Goal: Use online tool/utility

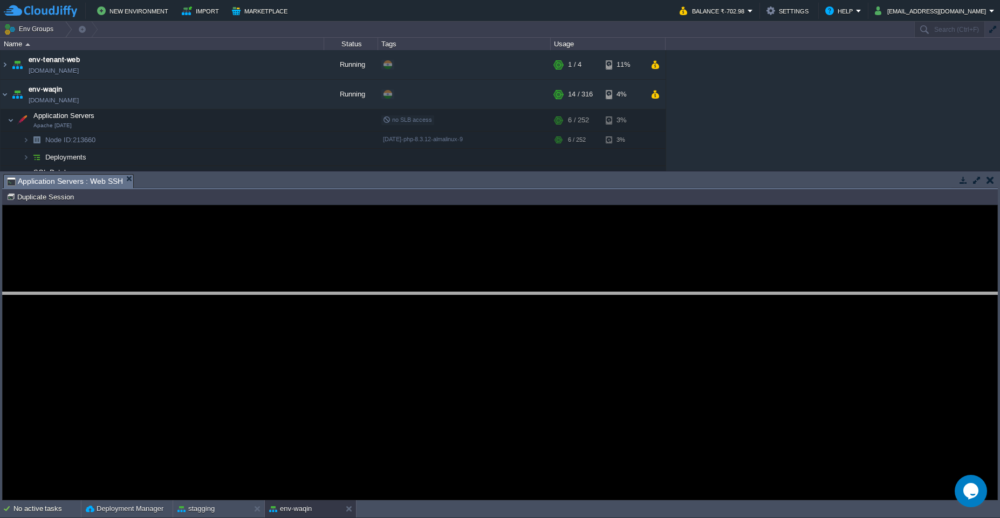
drag, startPoint x: 264, startPoint y: 187, endPoint x: 261, endPoint y: 306, distance: 119.8
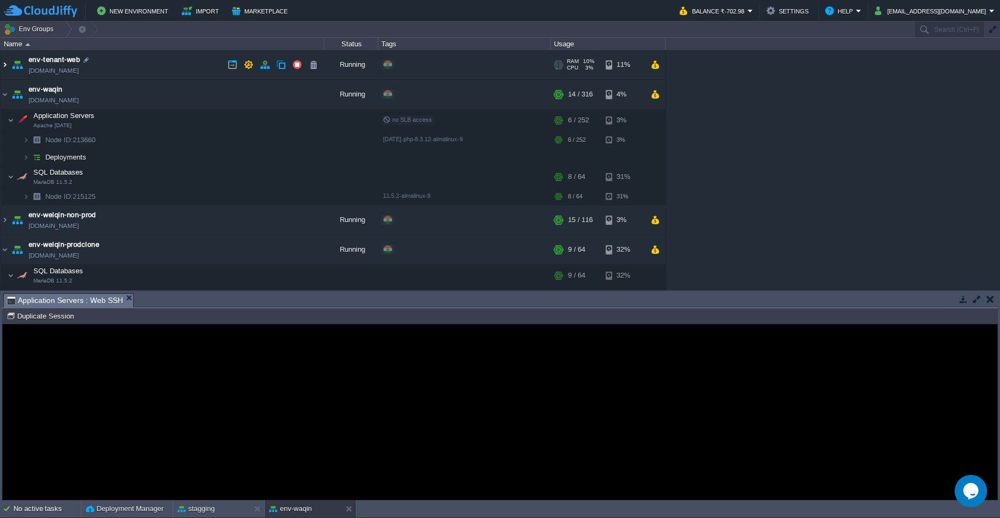
click at [8, 65] on img at bounding box center [5, 64] width 9 height 29
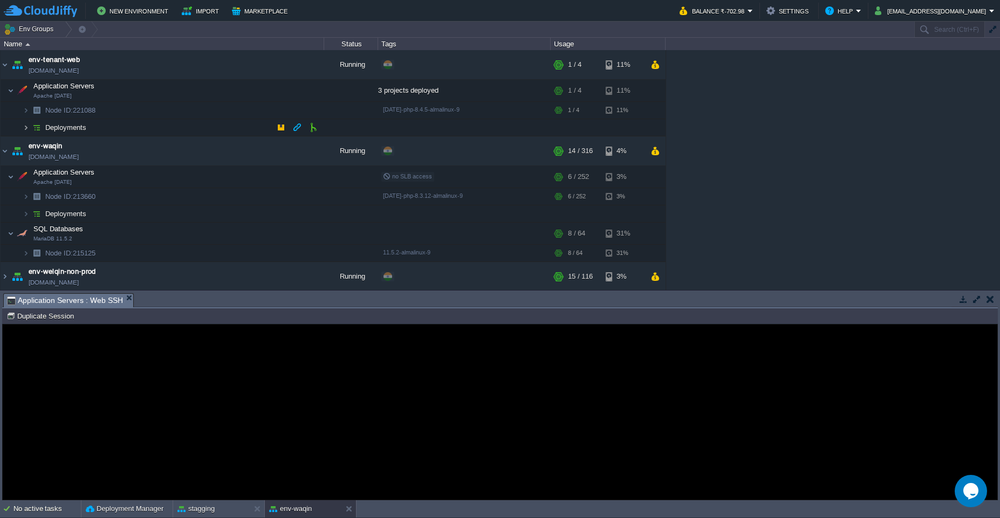
click at [24, 128] on img at bounding box center [26, 127] width 6 height 17
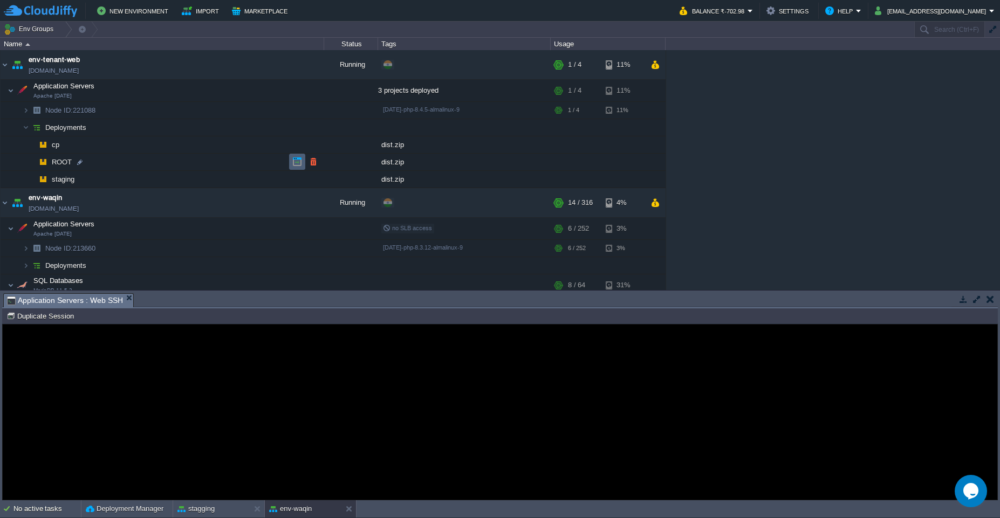
click at [289, 162] on td at bounding box center [297, 162] width 16 height 16
click at [15, 91] on img at bounding box center [22, 91] width 15 height 22
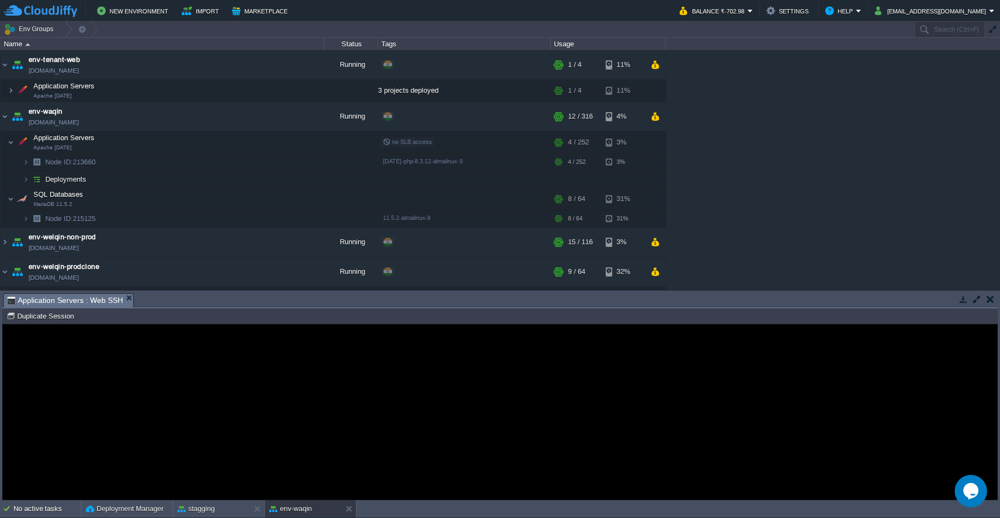
drag, startPoint x: 965, startPoint y: 494, endPoint x: 958, endPoint y: 502, distance: 10.4
click at [963, 496] on icon "Opens Chat This icon Opens the chat window." at bounding box center [971, 491] width 17 height 17
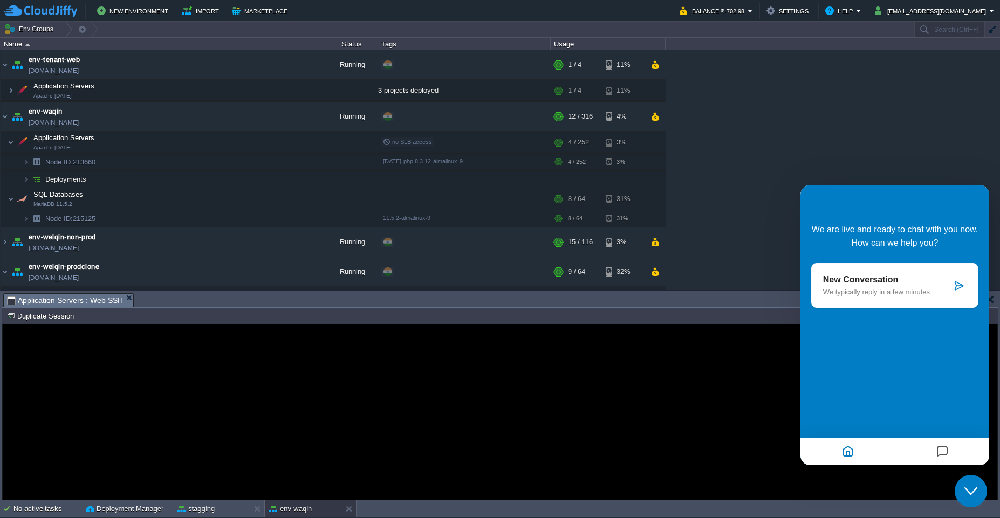
click at [903, 293] on p "We typically reply in a few minutes" at bounding box center [887, 292] width 128 height 8
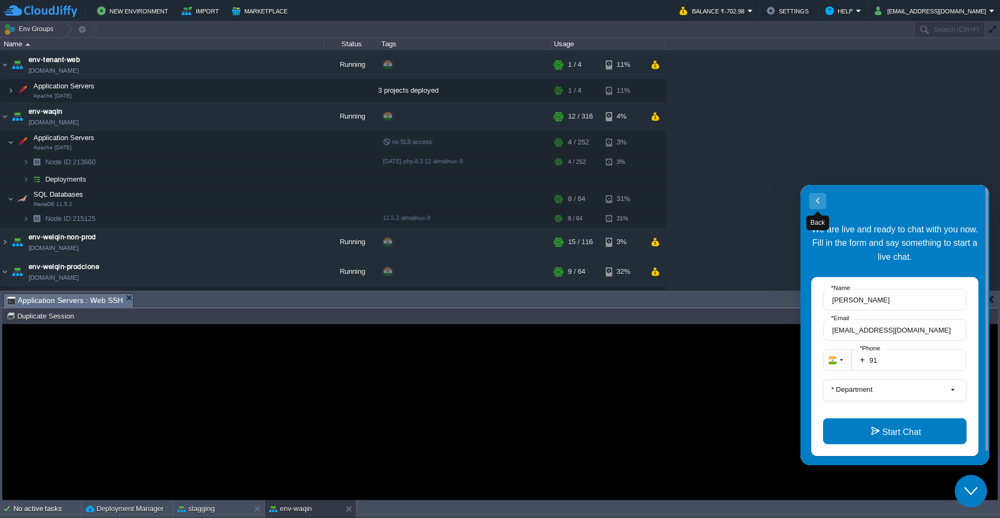
click at [816, 202] on button "Back" at bounding box center [817, 201] width 17 height 16
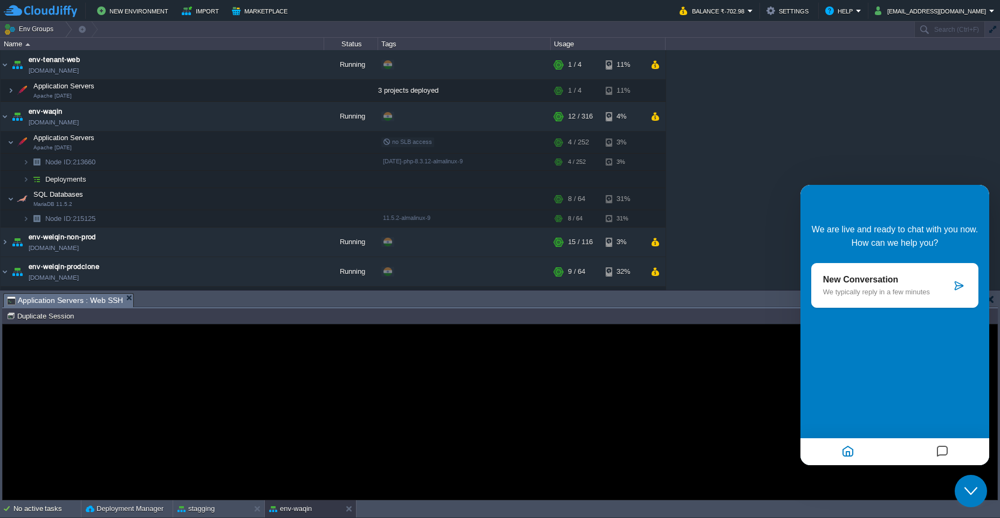
click at [668, 396] on div "Error An error has occurred and this action cannot be completed. If the problem…" at bounding box center [500, 413] width 995 height 88
click at [964, 494] on div "Close Chat This icon closes the chat window." at bounding box center [971, 491] width 32 height 13
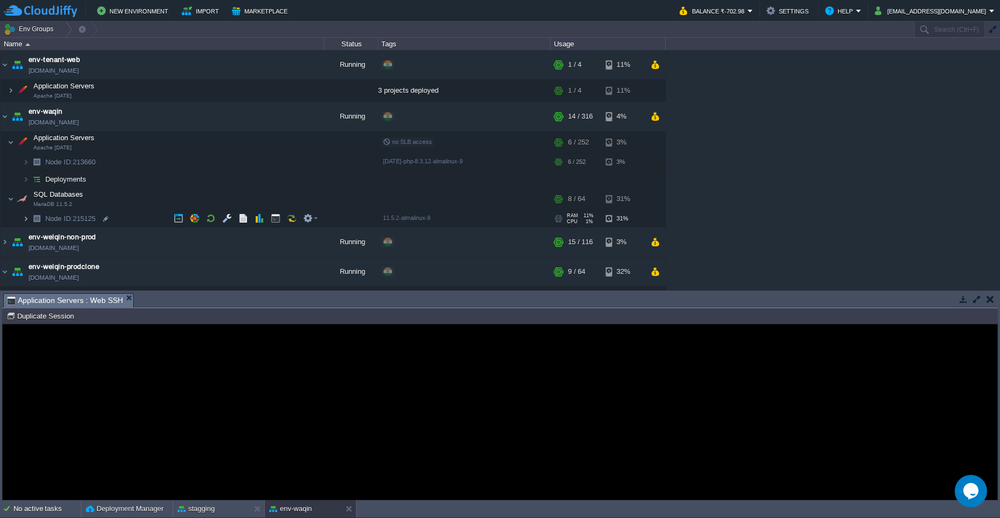
click at [27, 220] on img at bounding box center [26, 218] width 6 height 17
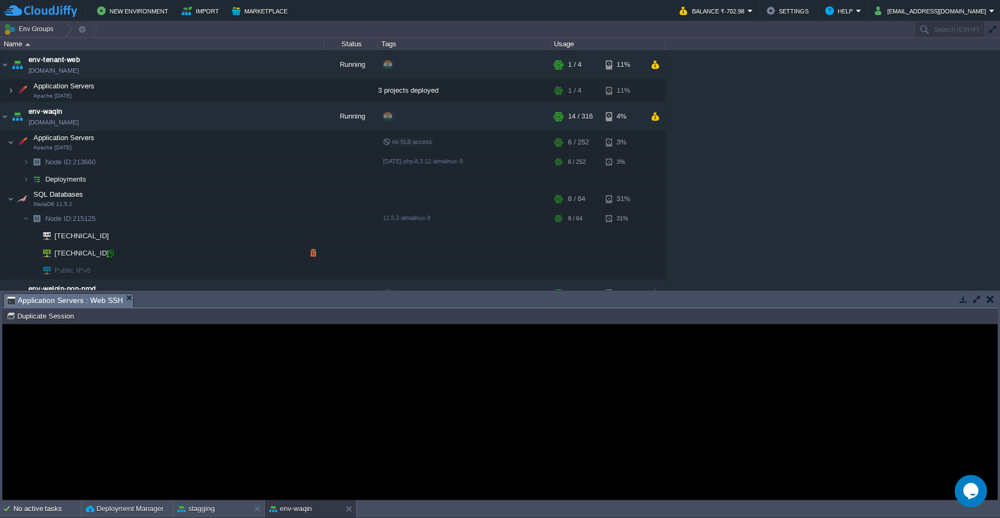
click at [108, 254] on div at bounding box center [111, 254] width 10 height 10
type input "[TECHNICAL_ID]"
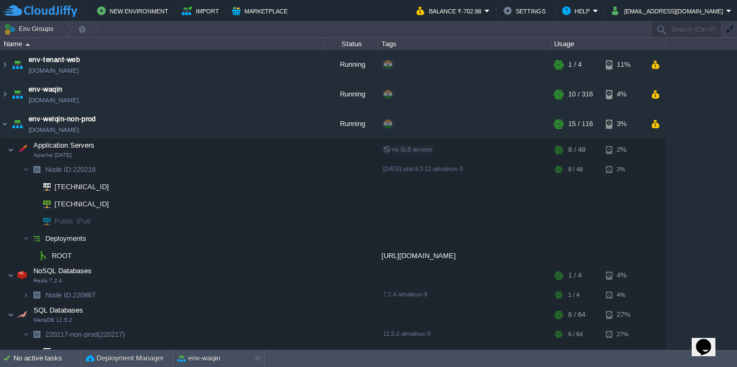
scroll to position [30, 0]
